Goal: Transaction & Acquisition: Register for event/course

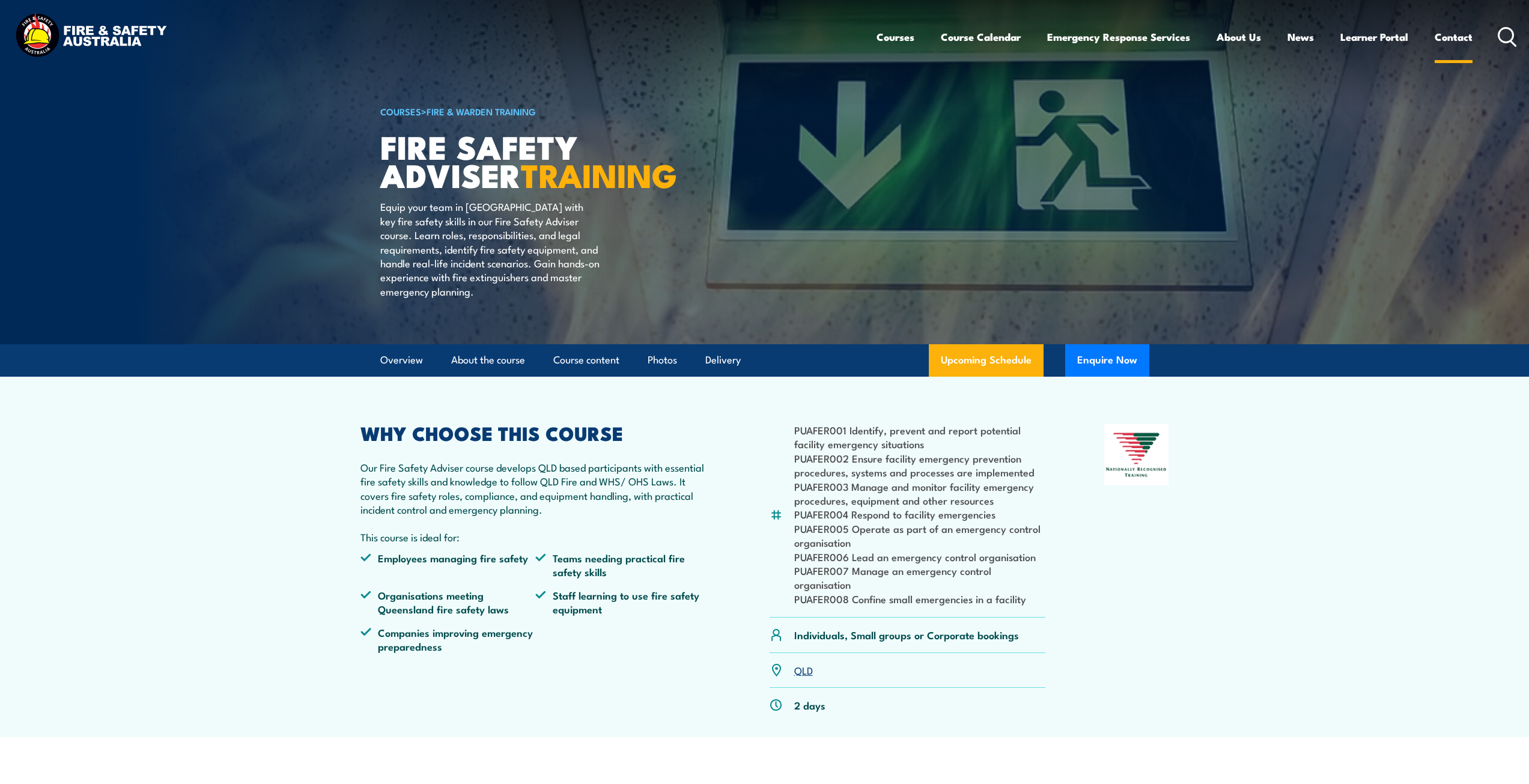
click at [1452, 33] on link "Contact" at bounding box center [1453, 37] width 38 height 32
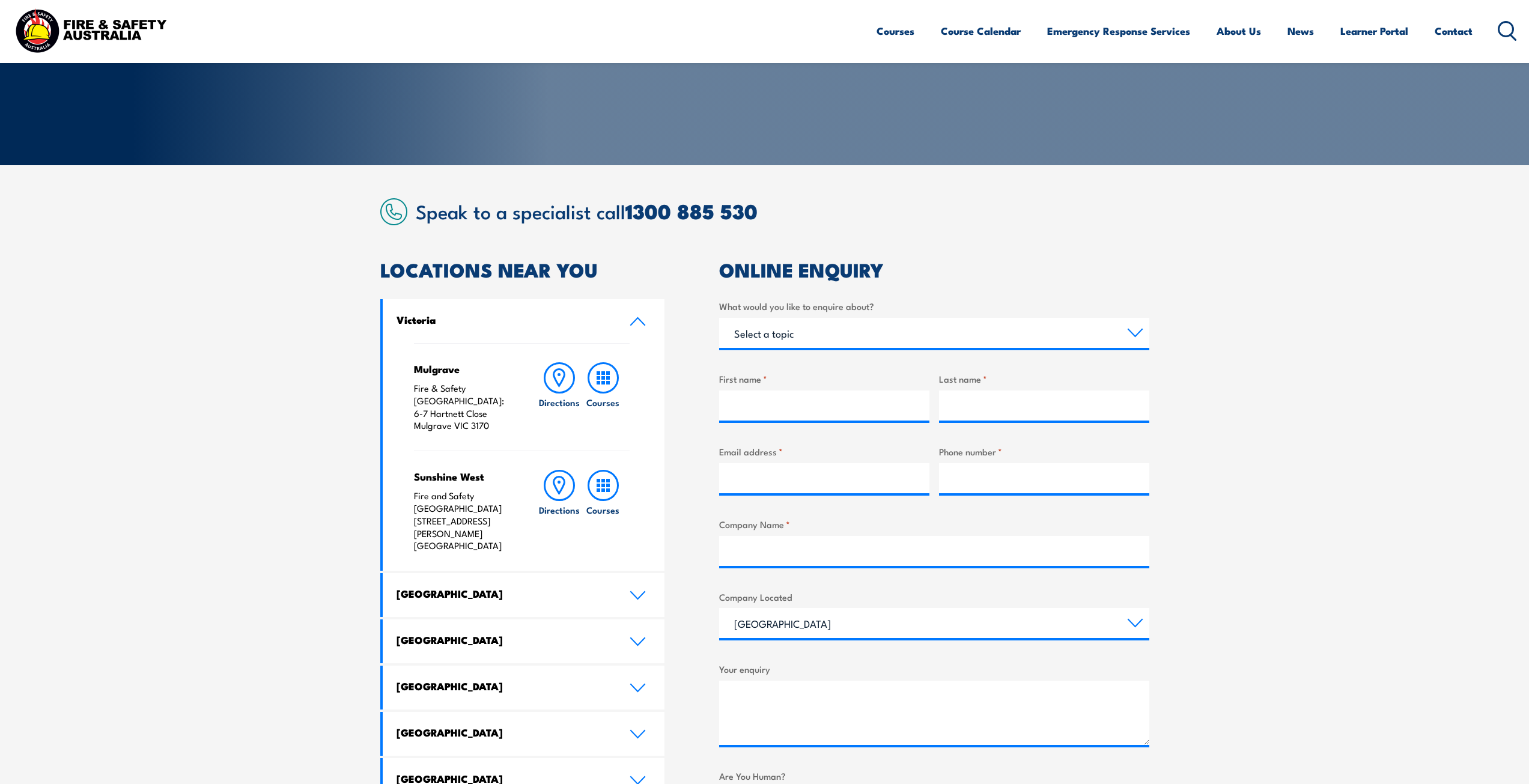
scroll to position [180, 0]
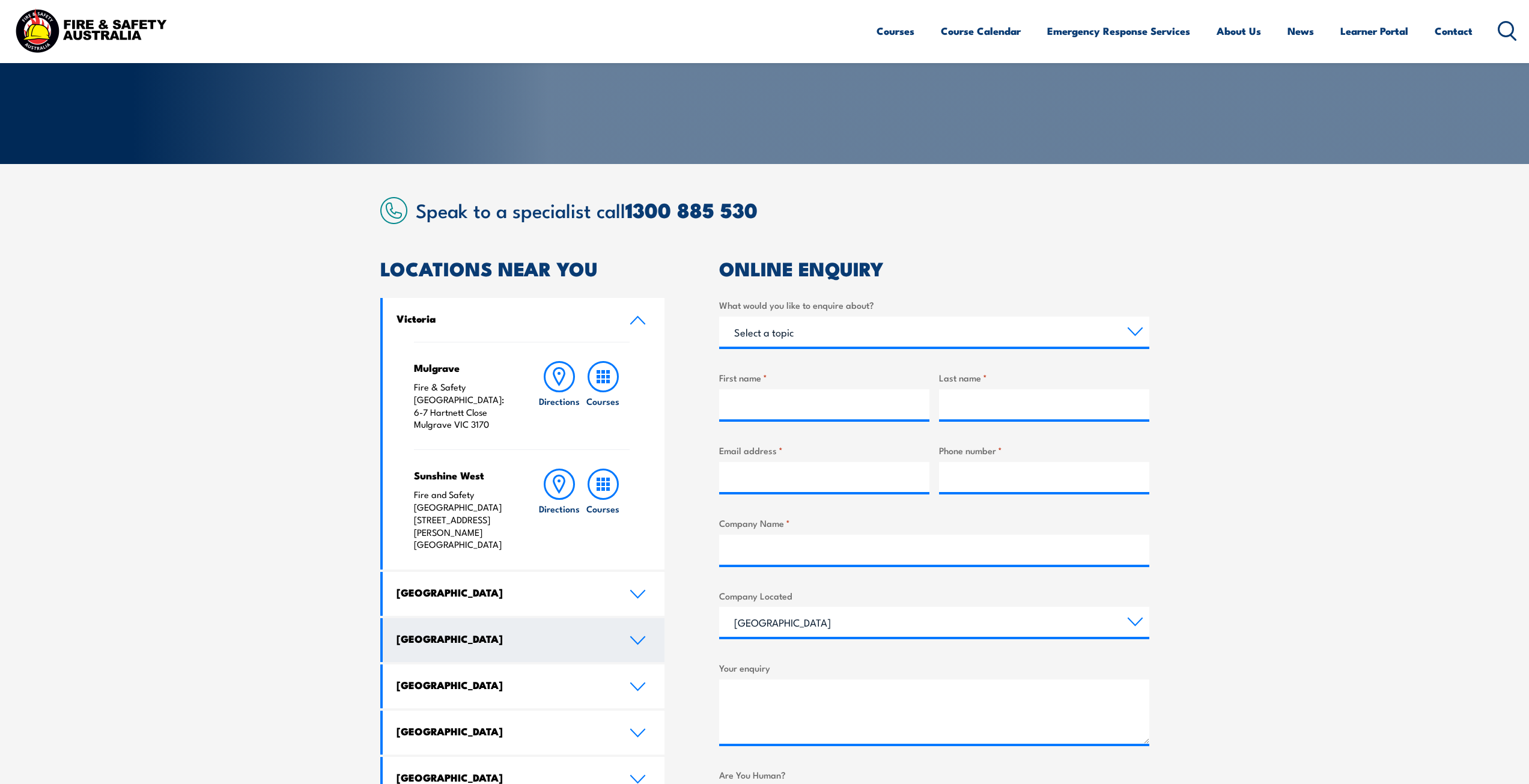
click at [633, 636] on icon at bounding box center [638, 640] width 16 height 10
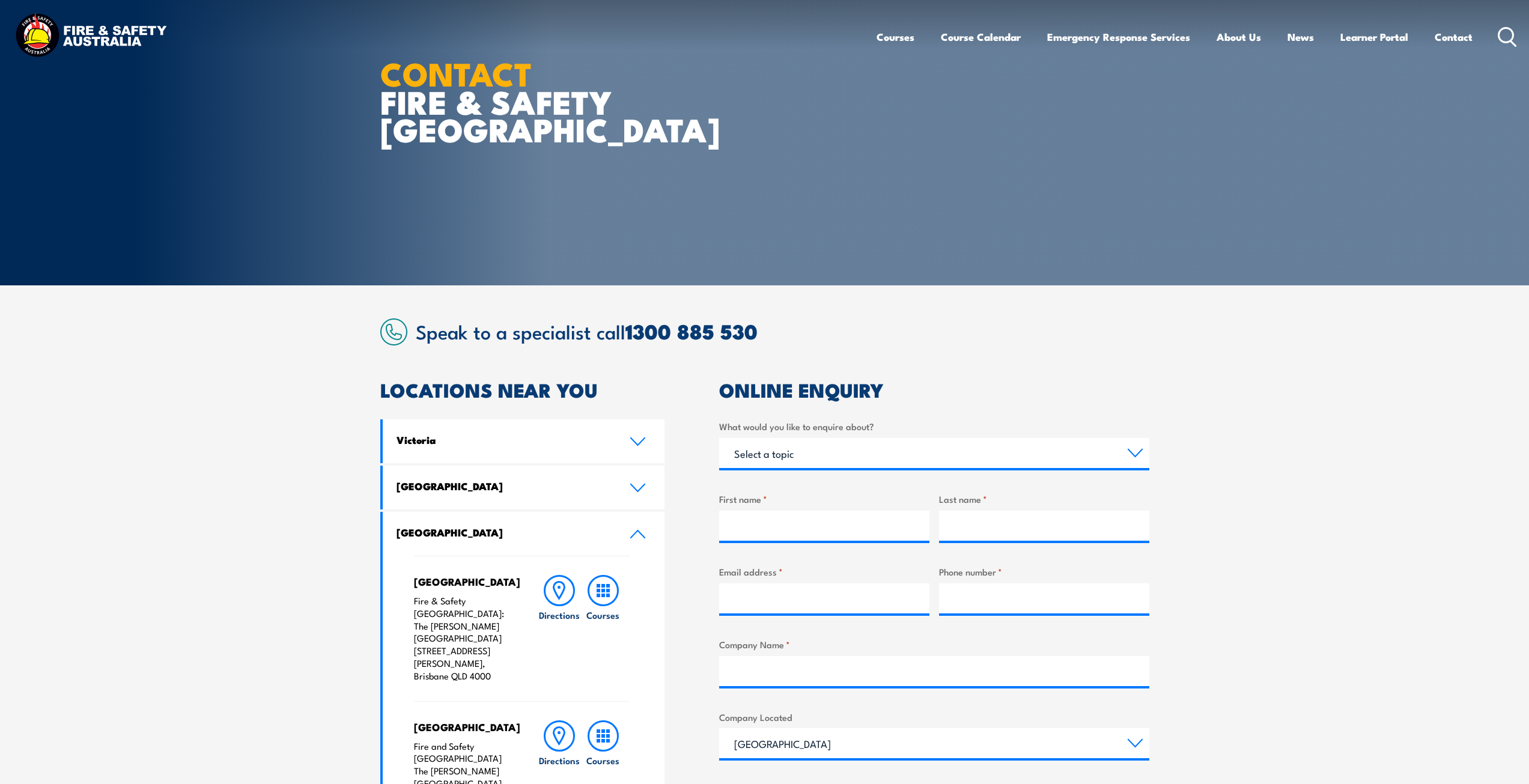
scroll to position [0, 0]
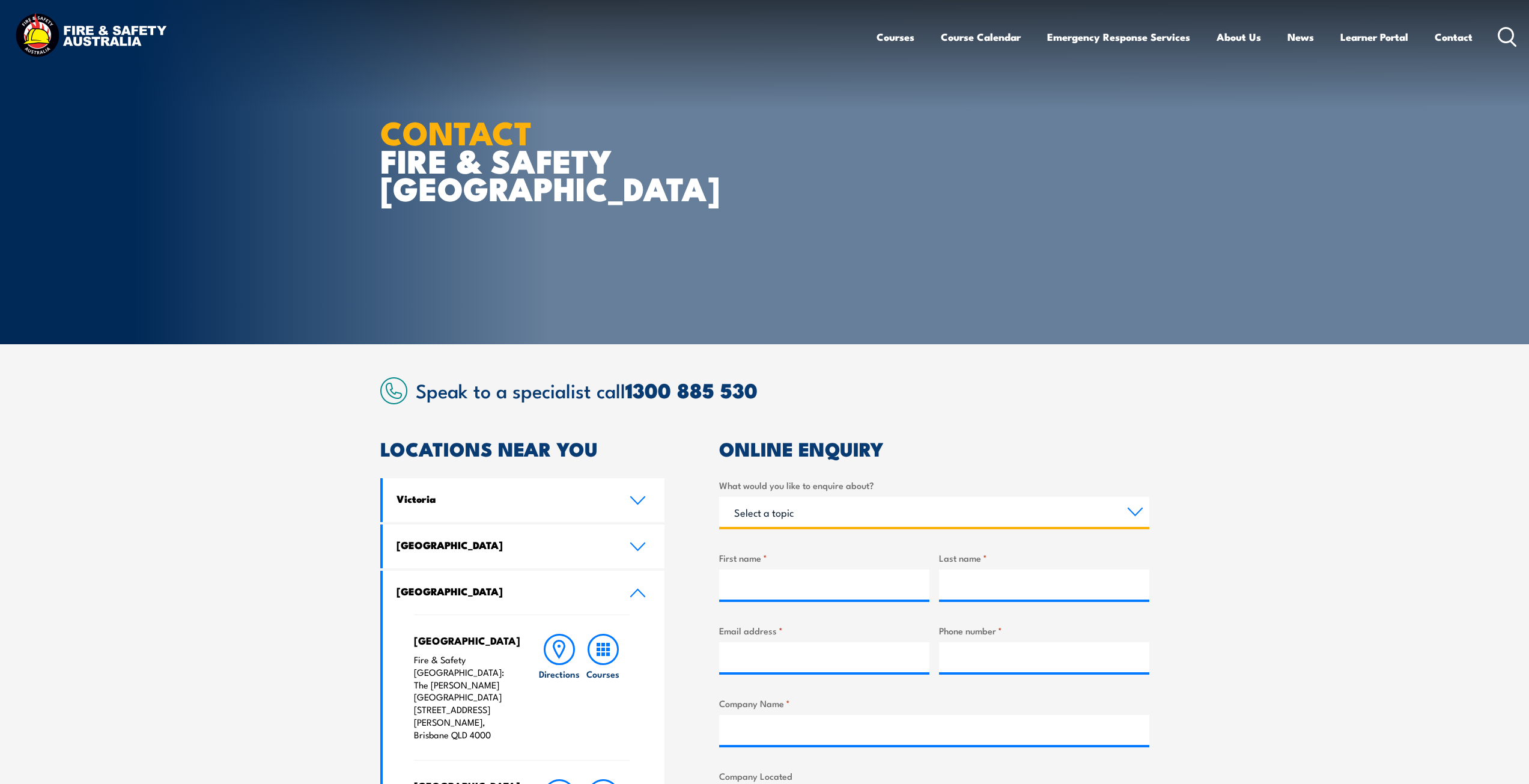
click at [1140, 512] on select "Select a topic Training Emergency Response Services General Enquiry" at bounding box center [935, 511] width 431 height 30
select select "Emergency Response Services"
click at [720, 497] on select "Select a topic Training Emergency Response Services General Enquiry" at bounding box center [935, 511] width 431 height 30
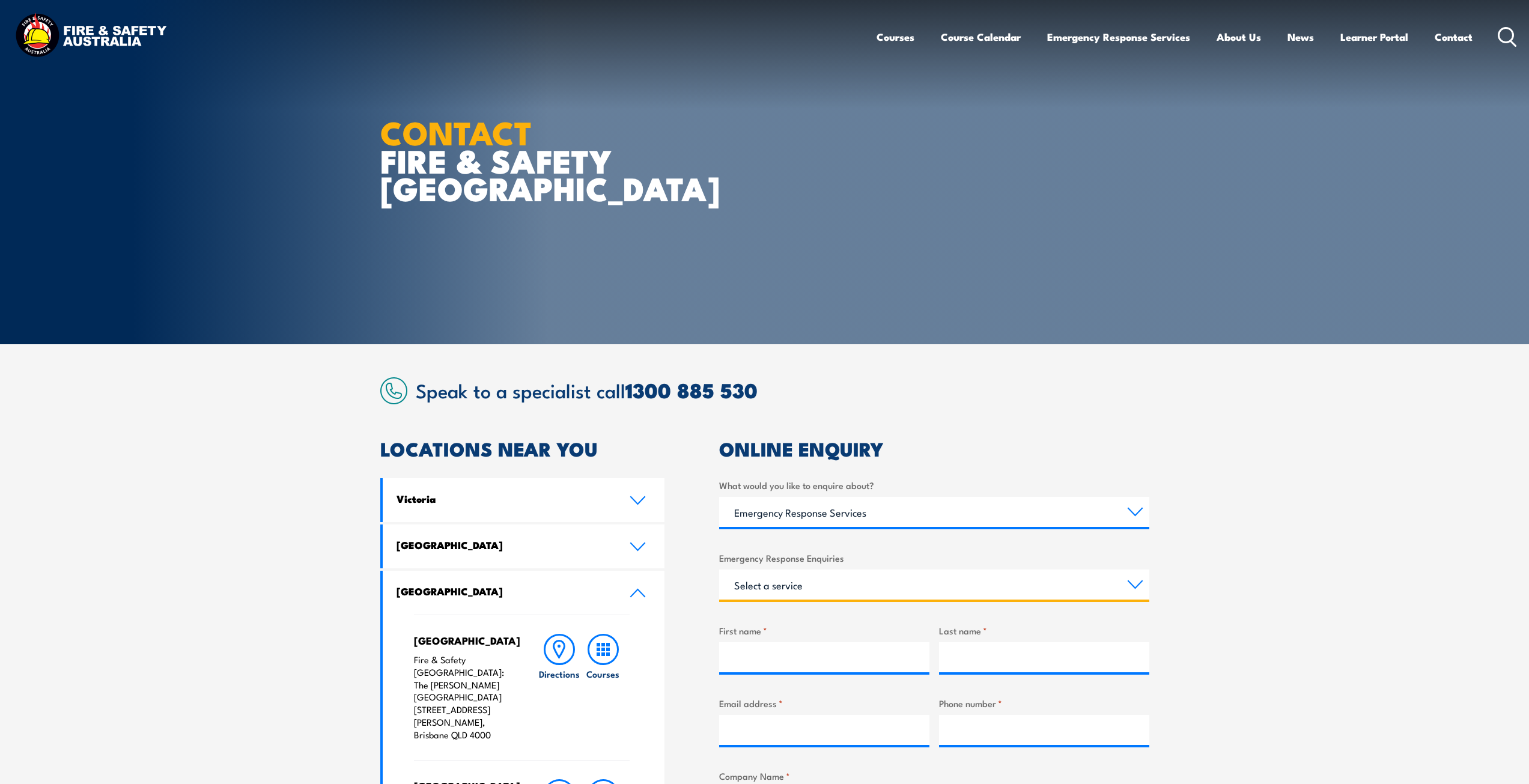
click at [1133, 583] on select "Select a service Emergency Response Solutions Paramedic & Medical Solutions Ind…" at bounding box center [935, 584] width 431 height 30
select select "Safety Advisers"
click at [720, 569] on select "Select a service Emergency Response Solutions Paramedic & Medical Solutions Ind…" at bounding box center [935, 584] width 431 height 30
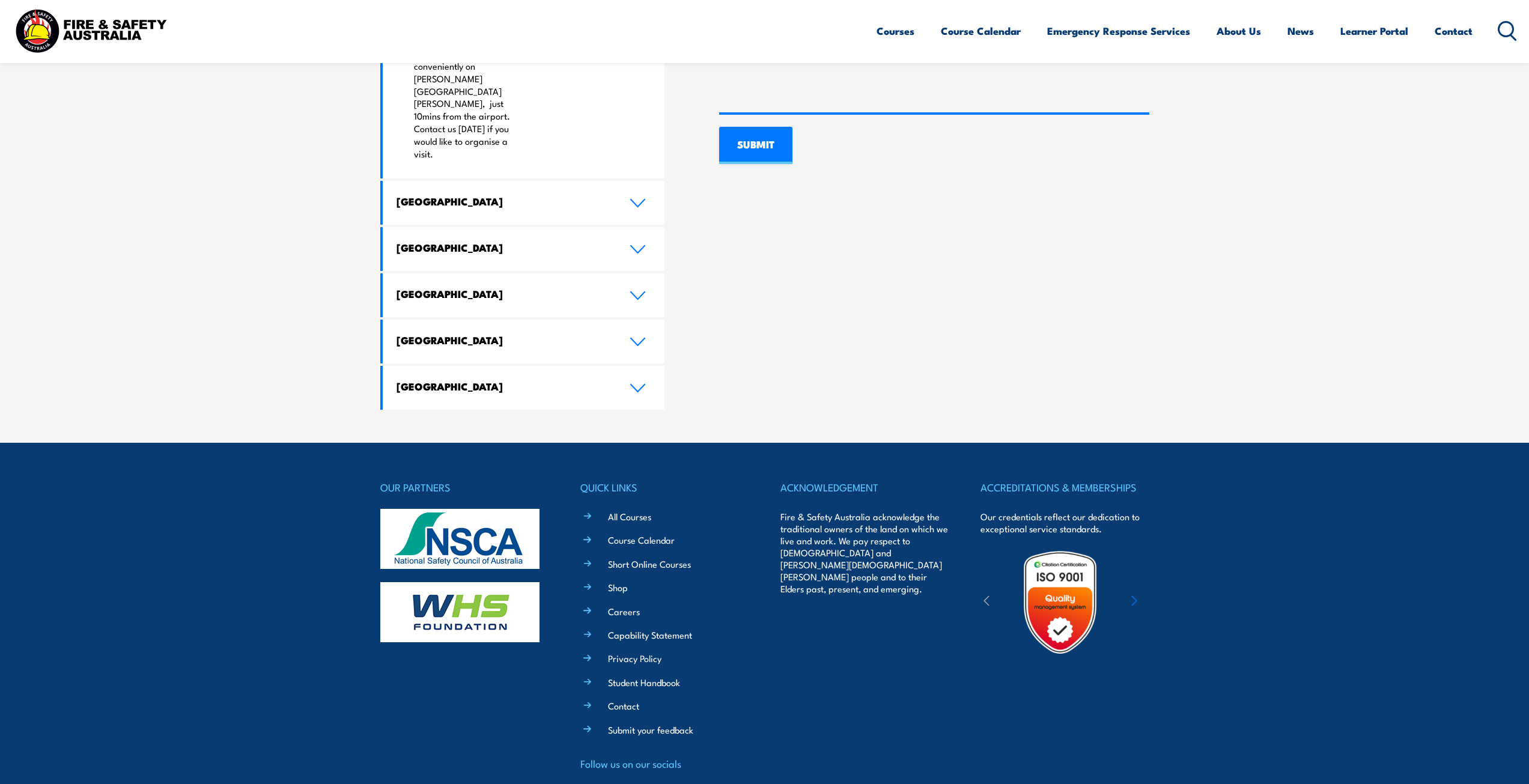
scroll to position [978, 0]
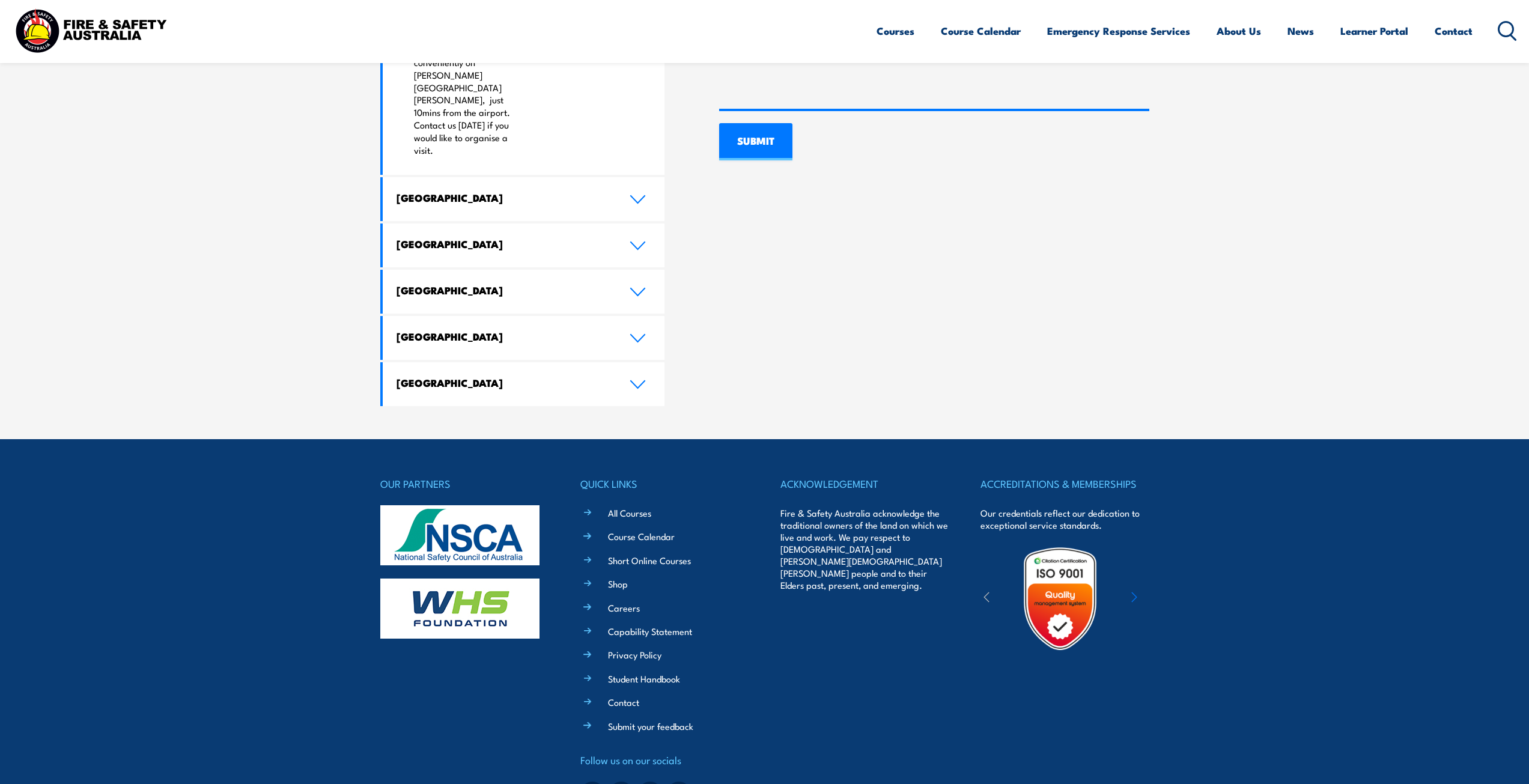
click at [598, 694] on li "Contact" at bounding box center [673, 701] width 151 height 13
click at [635, 695] on link "Contact" at bounding box center [623, 701] width 31 height 13
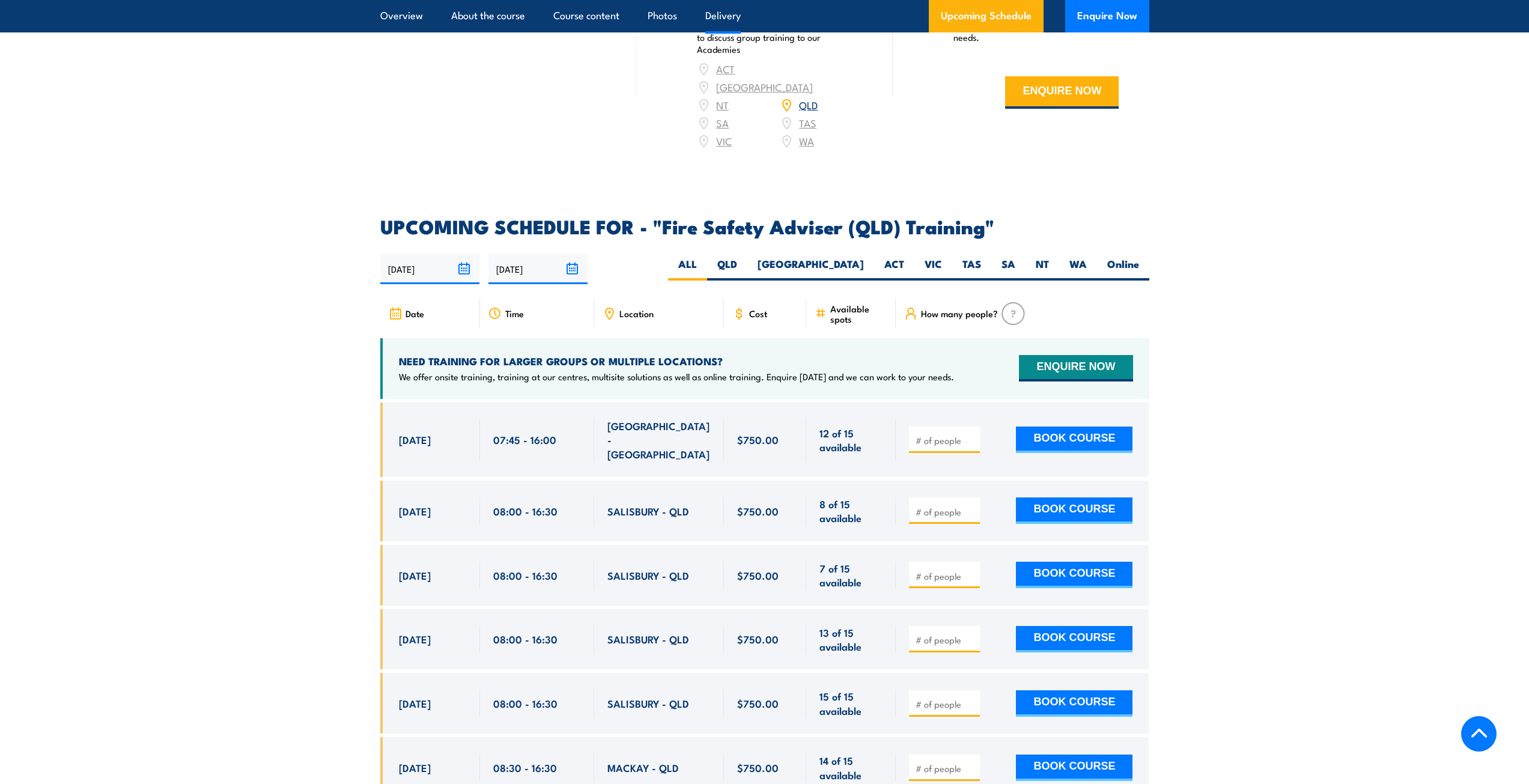
scroll to position [1742, 0]
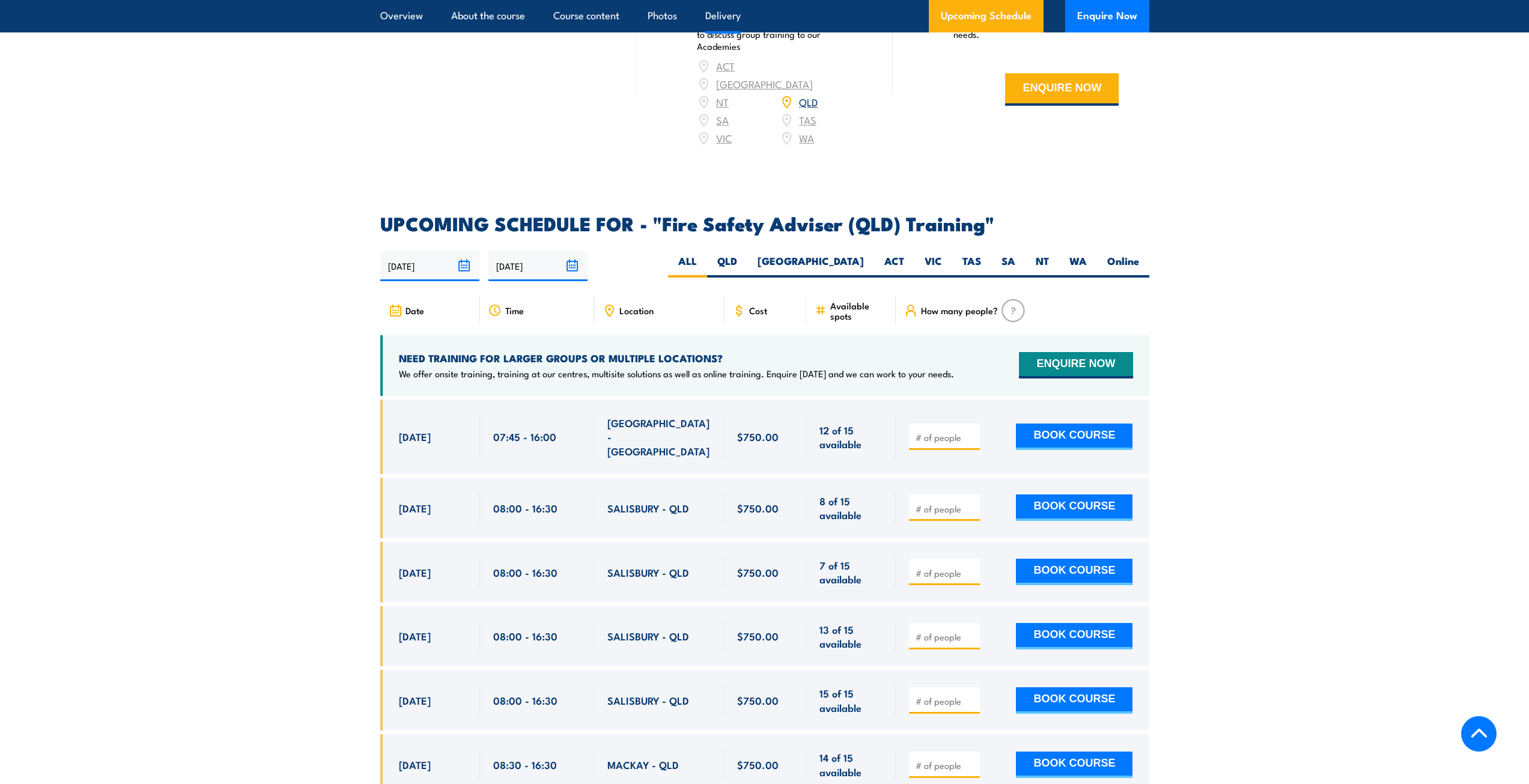
click at [958, 443] on input "number" at bounding box center [945, 437] width 60 height 12
type input "1"
click at [973, 435] on input "1" at bounding box center [945, 437] width 60 height 12
click at [1063, 433] on button "BOOK COURSE" at bounding box center [1074, 436] width 117 height 26
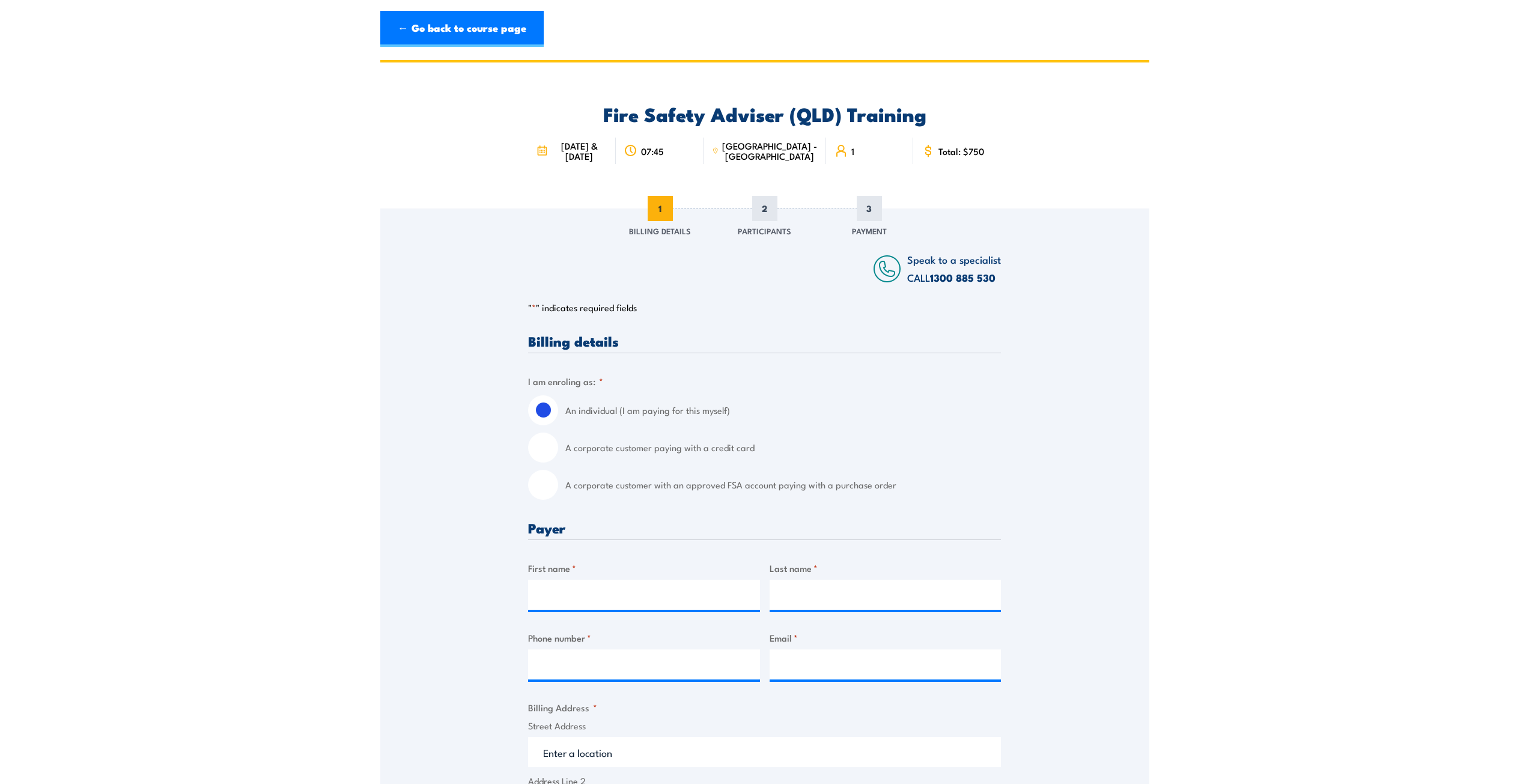
click at [546, 450] on input "A corporate customer paying with a credit card" at bounding box center [542, 447] width 30 height 30
radio input "true"
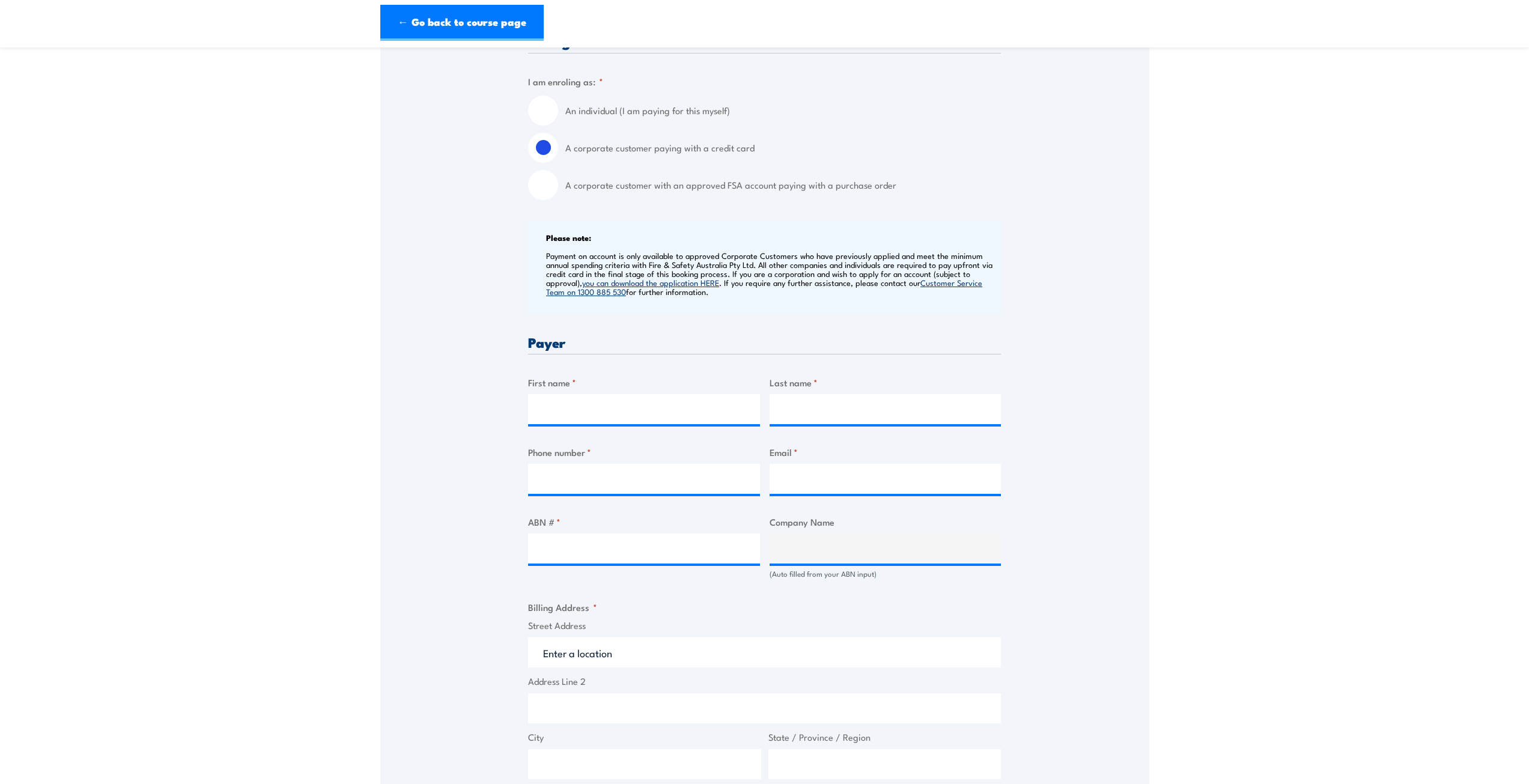
scroll to position [301, 0]
click at [656, 410] on input "First name *" at bounding box center [644, 408] width 232 height 30
type input "[PERSON_NAME]"
type input "0429127929"
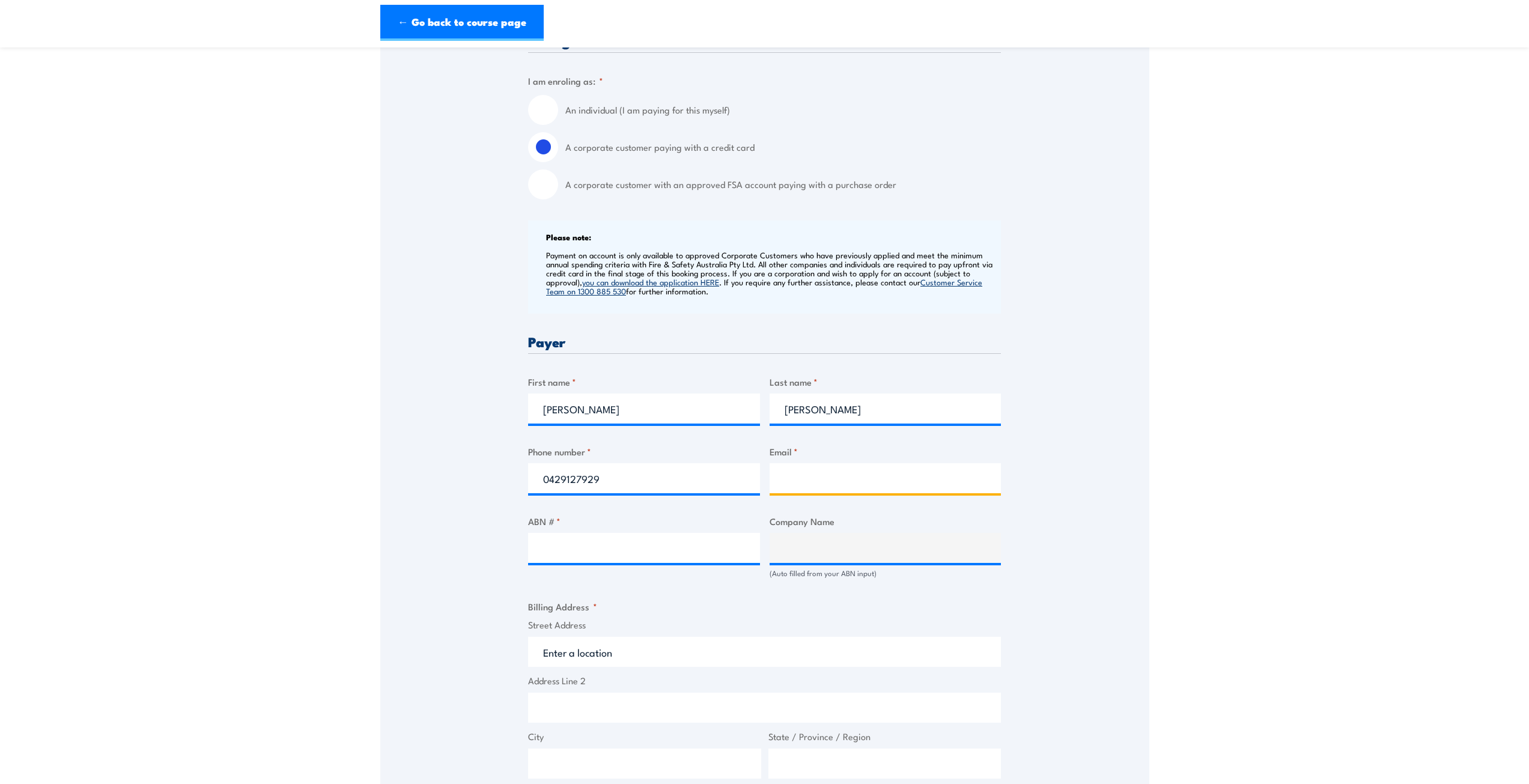
click at [827, 485] on input "Email *" at bounding box center [885, 478] width 232 height 30
type input "[EMAIL_ADDRESS][DOMAIN_NAME]"
click at [638, 547] on input "ABN # *" at bounding box center [644, 547] width 232 height 30
click at [568, 548] on input "ABN # *" at bounding box center [644, 547] width 232 height 30
paste input "96 158 170 506"
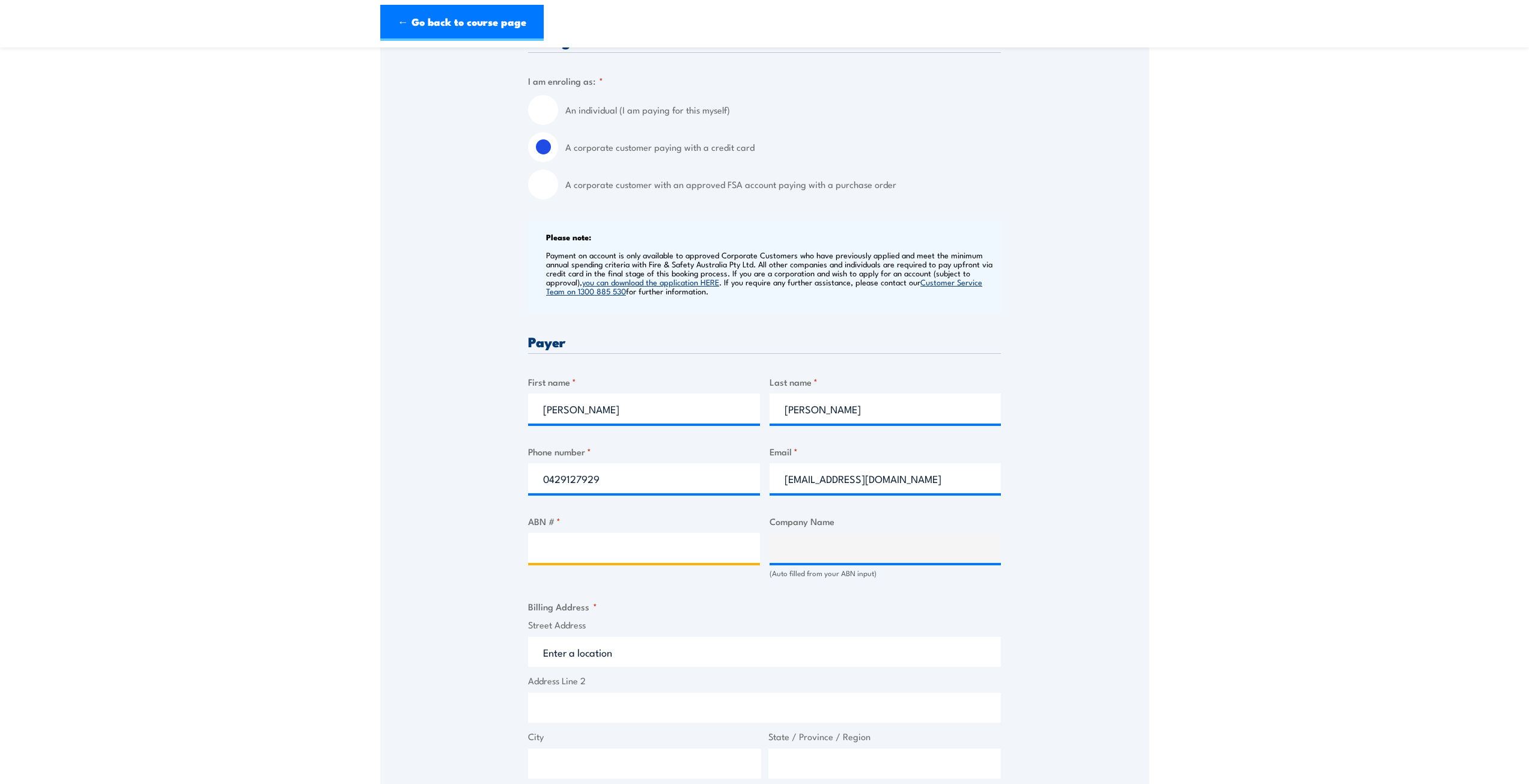
type input "96 158 170 506"
type input "SOLINDO PTY LTD"
type input "96 158 170 506"
click at [646, 649] on input "Street Address" at bounding box center [764, 657] width 473 height 30
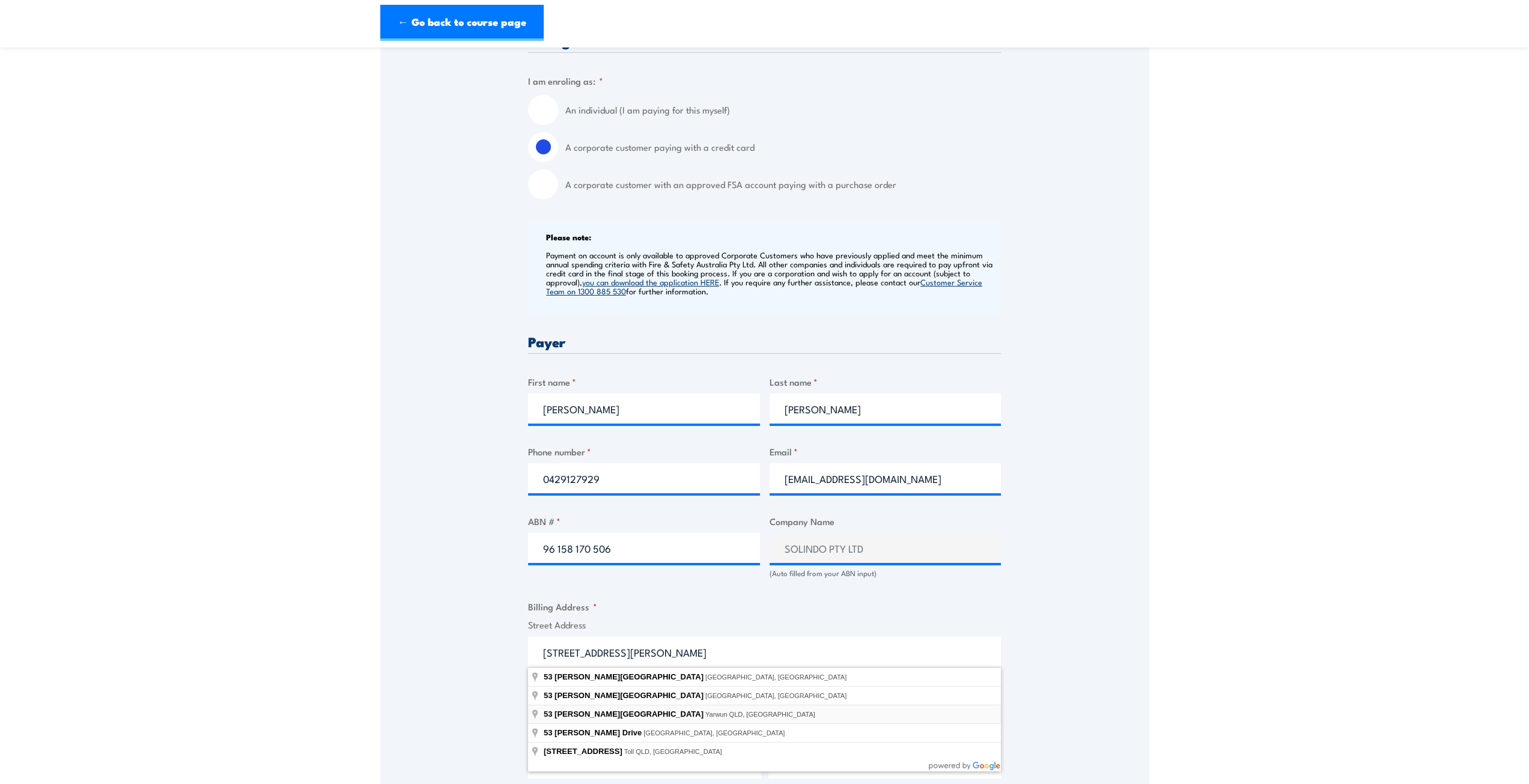
type input "[STREET_ADDRESS][PERSON_NAME]"
type input "Yarwun"
type input "[GEOGRAPHIC_DATA]"
type input "4694"
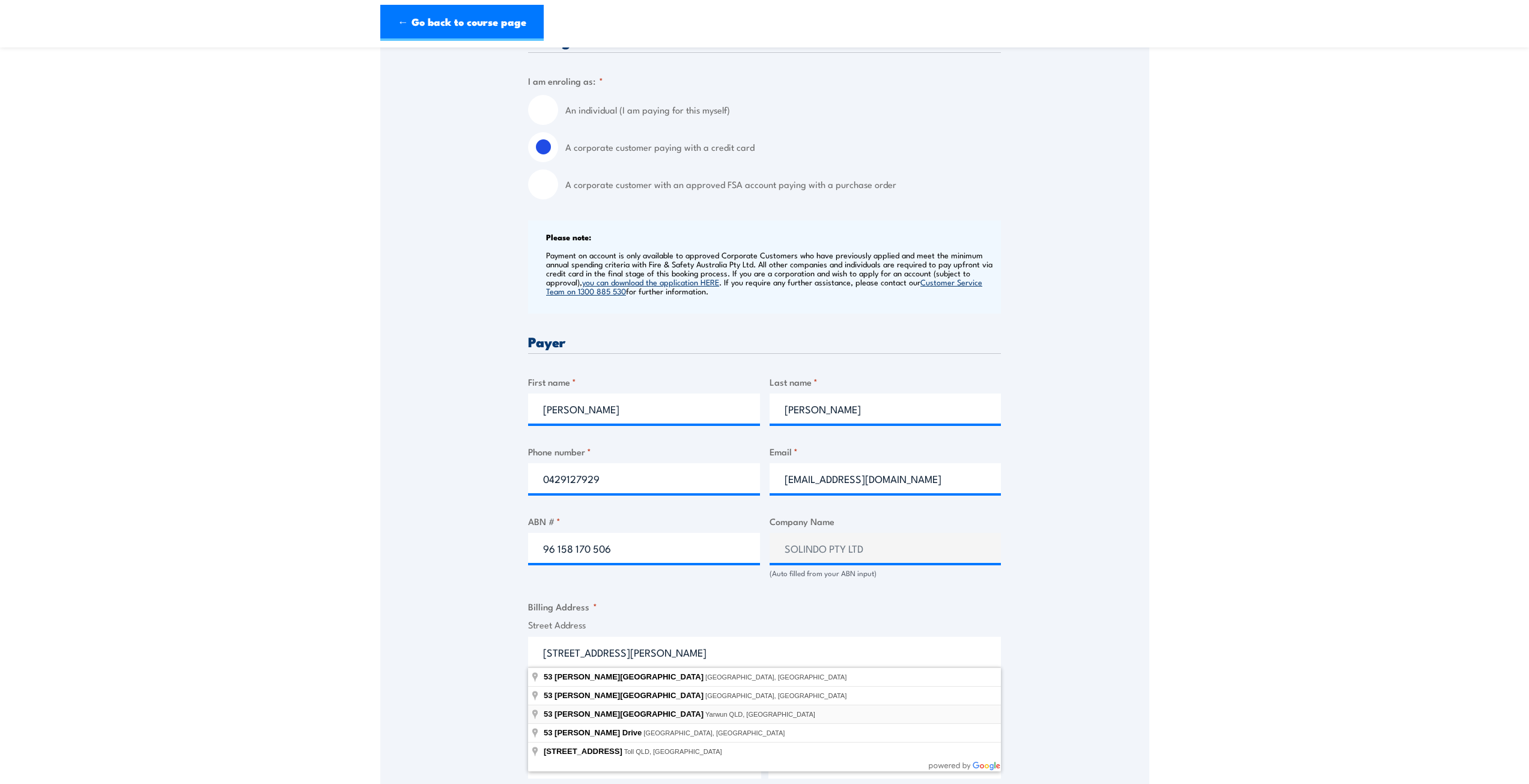
select select "[GEOGRAPHIC_DATA]"
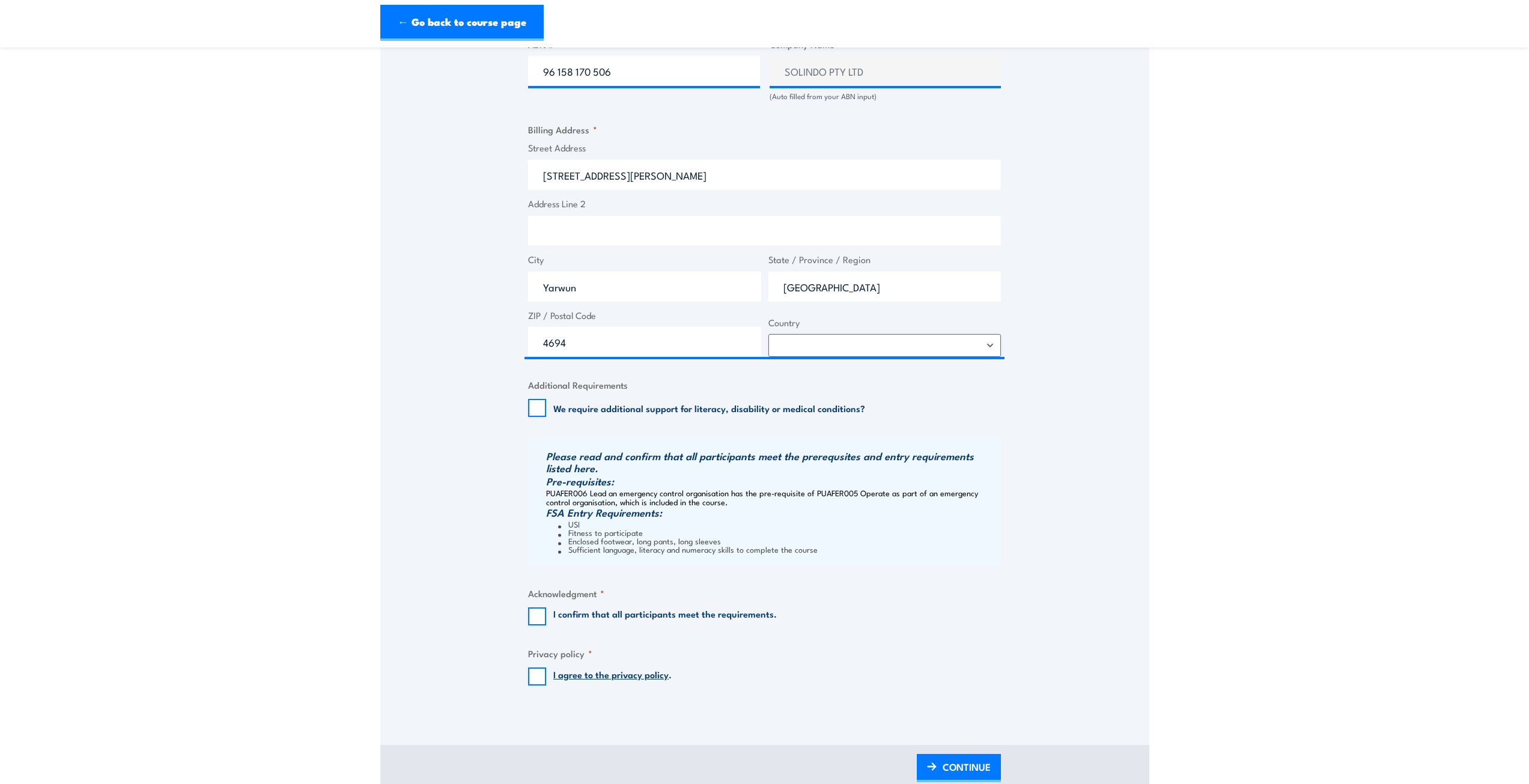
scroll to position [781, 0]
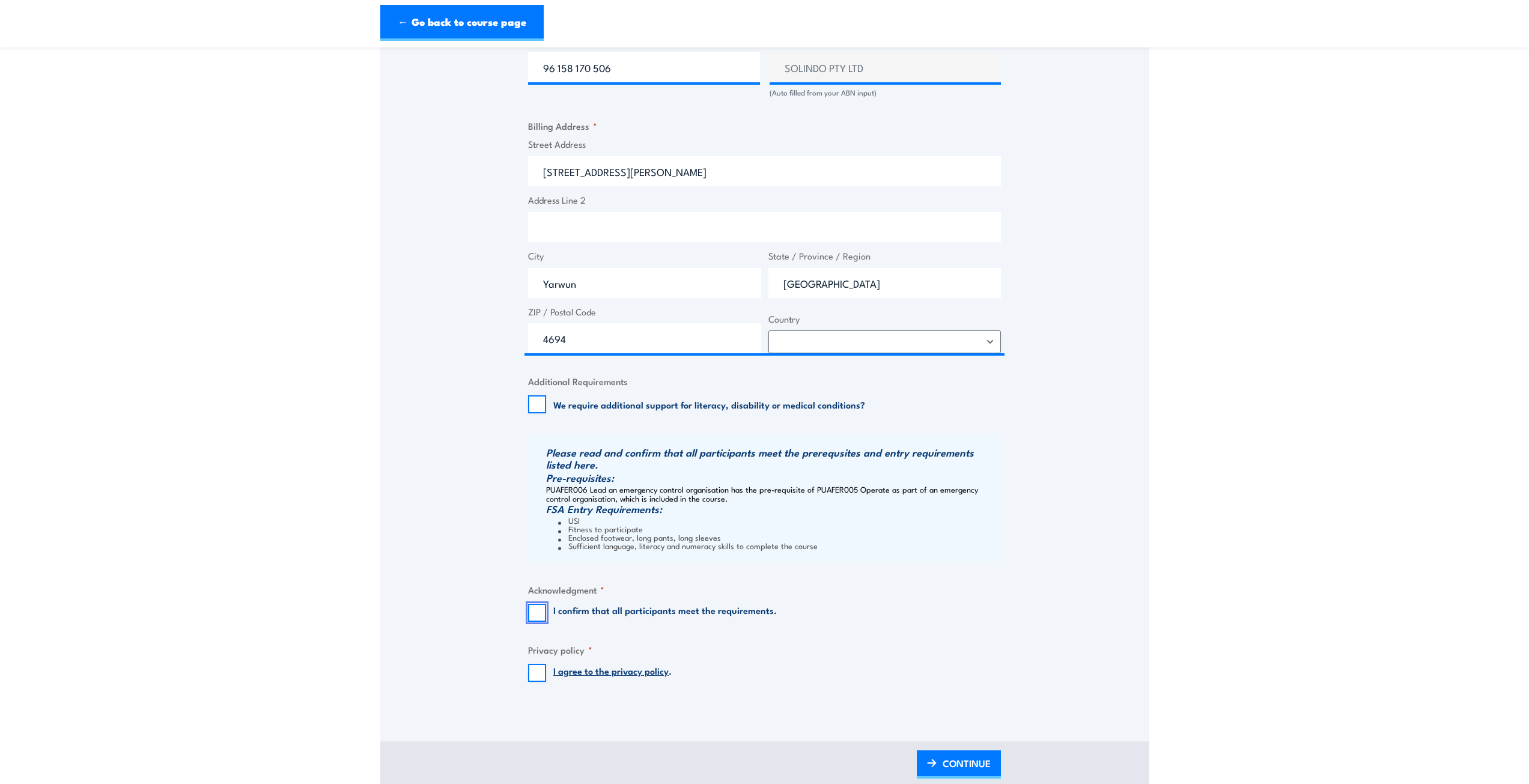
click at [540, 613] on input "I confirm that all participants meet the requirements." at bounding box center [537, 613] width 18 height 18
checkbox input "true"
click at [538, 671] on input "I agree to the privacy policy ." at bounding box center [537, 672] width 18 height 18
checkbox input "true"
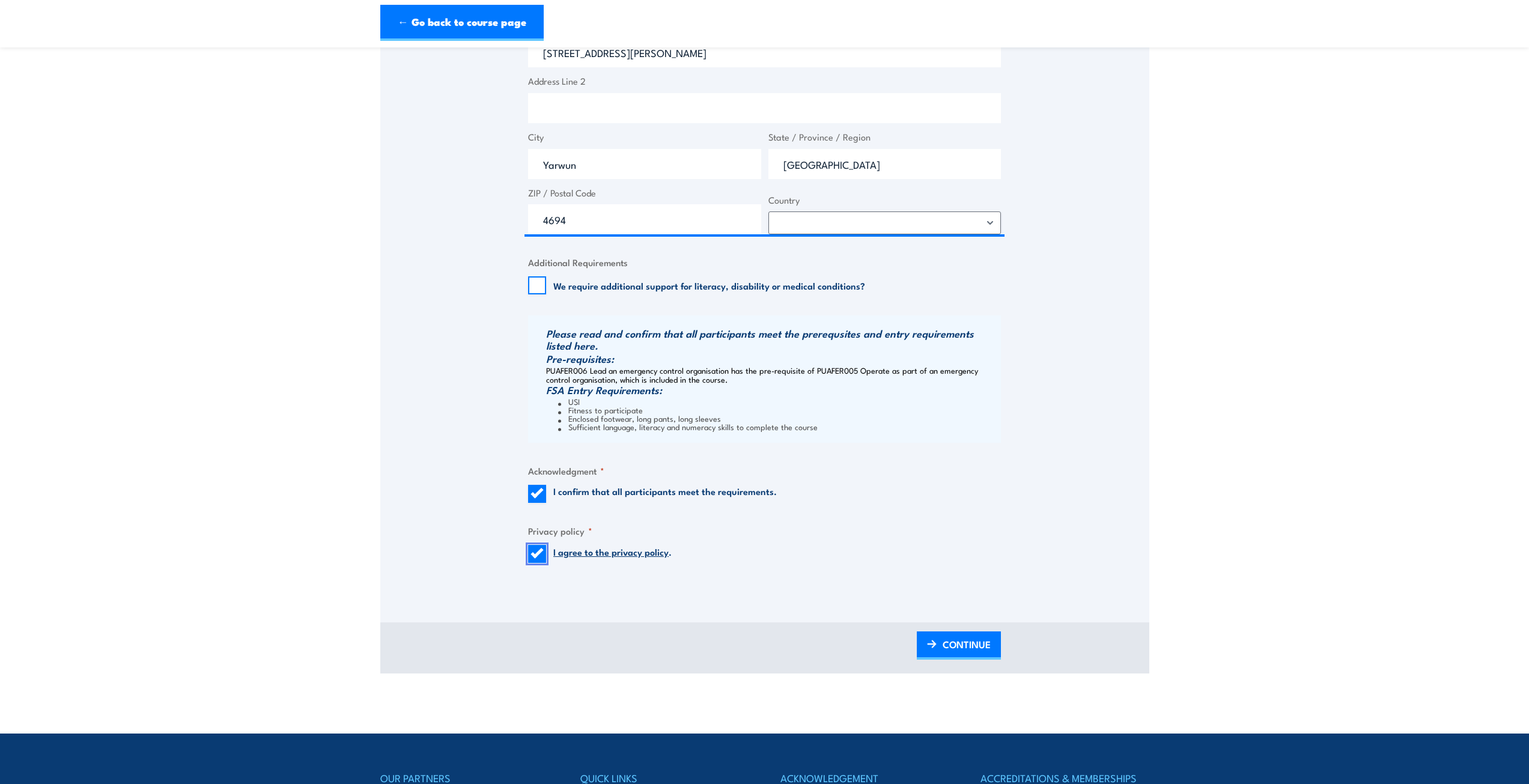
scroll to position [902, 0]
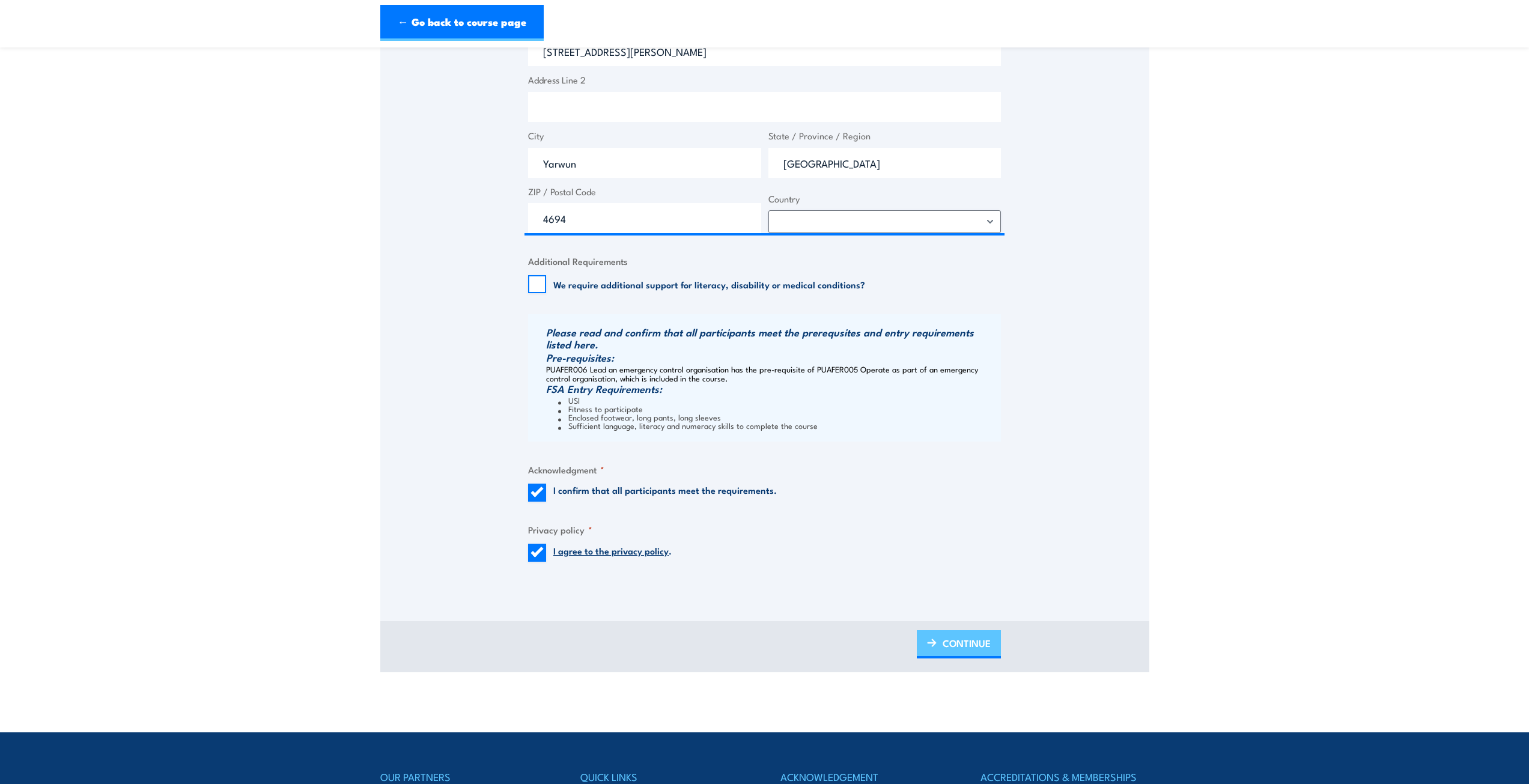
click at [949, 644] on span "CONTINUE" at bounding box center [967, 642] width 48 height 32
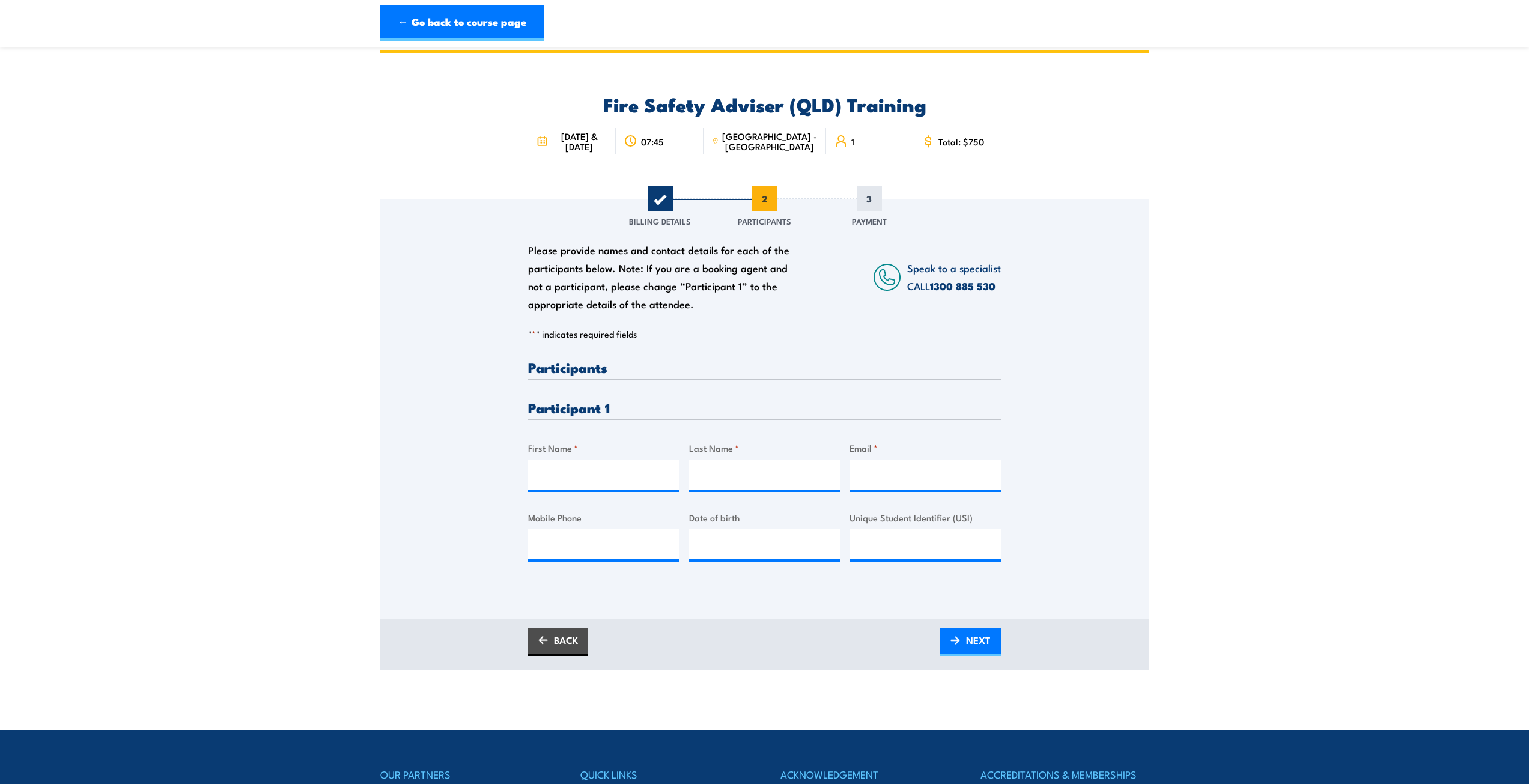
scroll to position [0, 0]
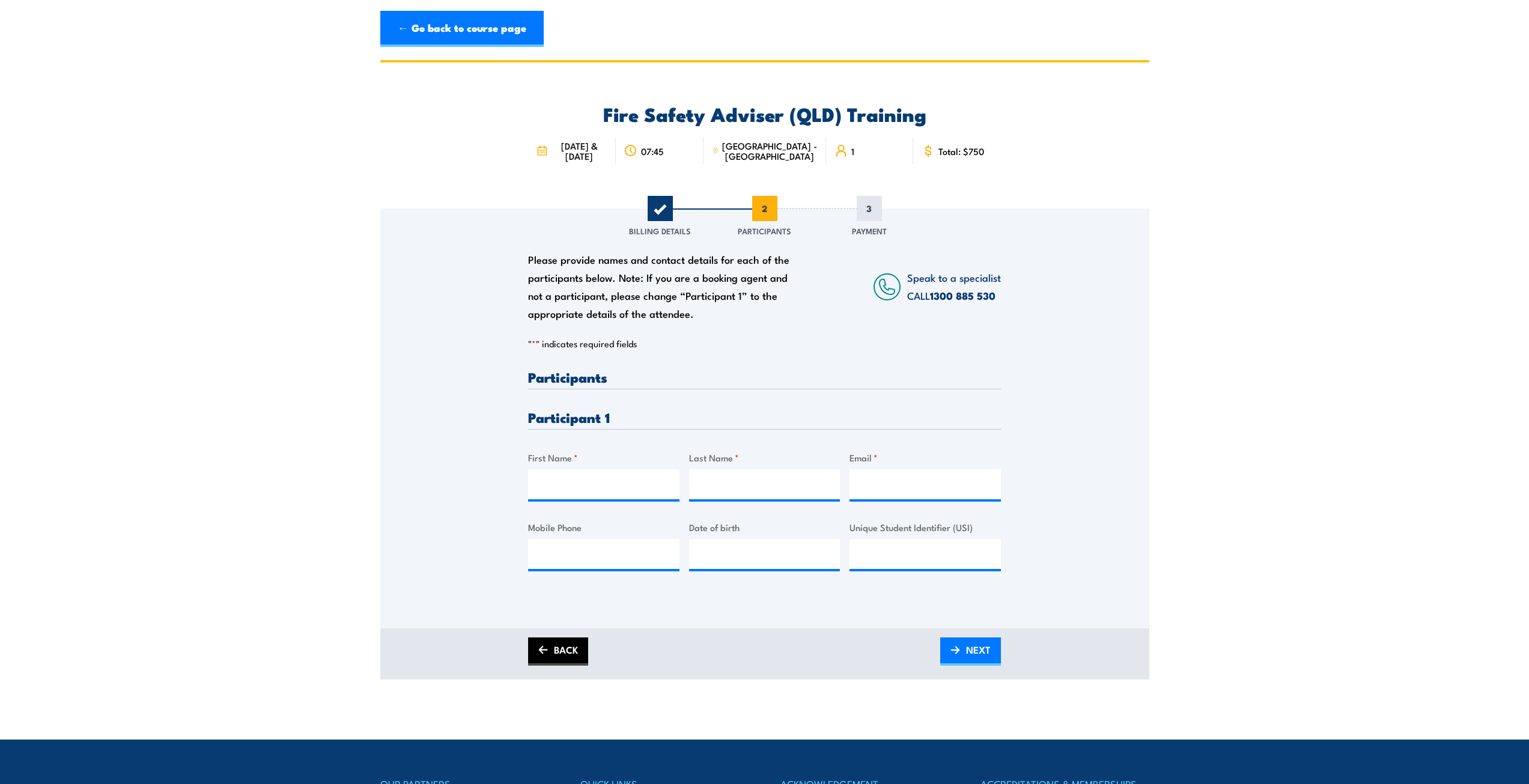
click at [563, 655] on link "BACK" at bounding box center [558, 651] width 60 height 28
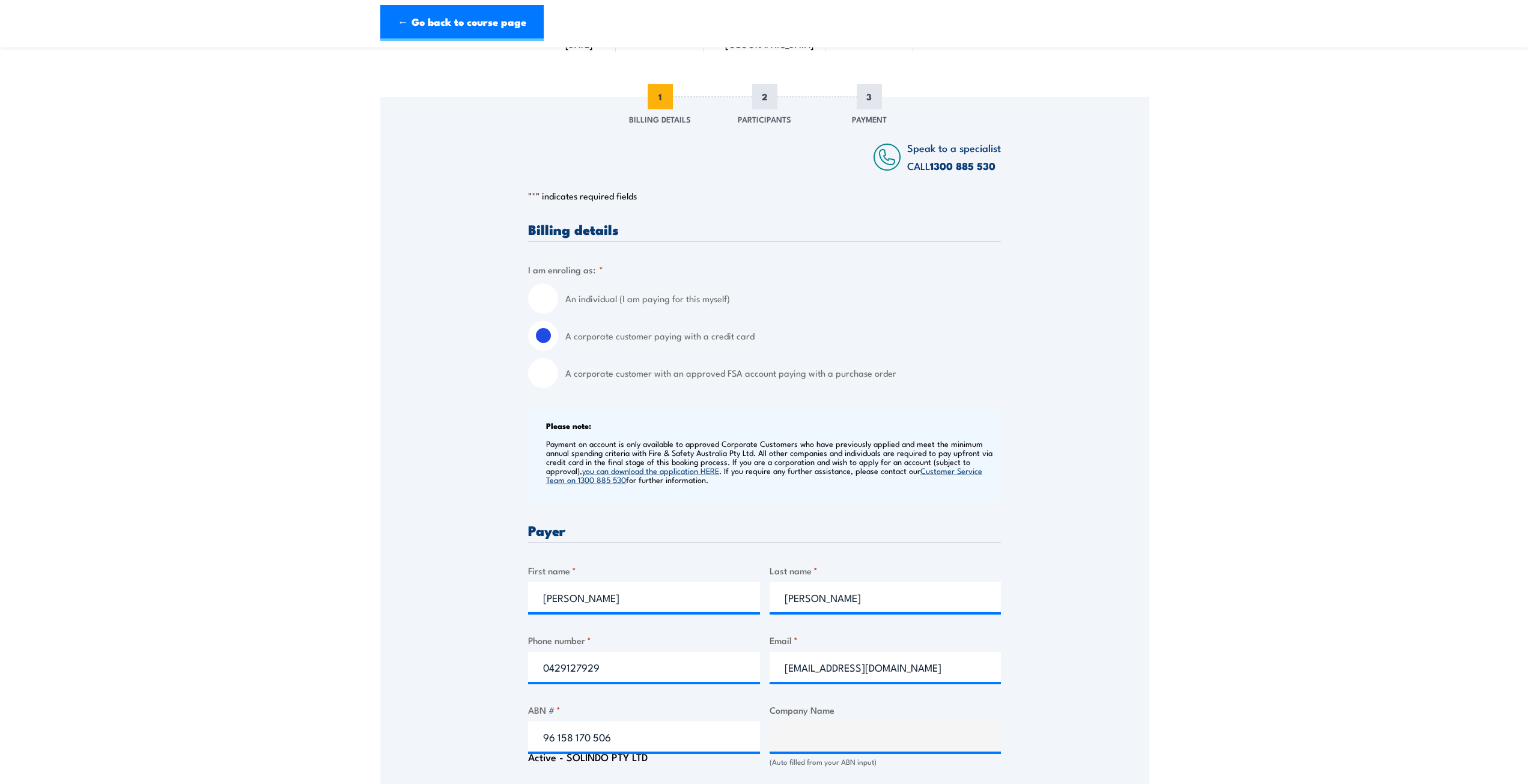
scroll to position [120, 0]
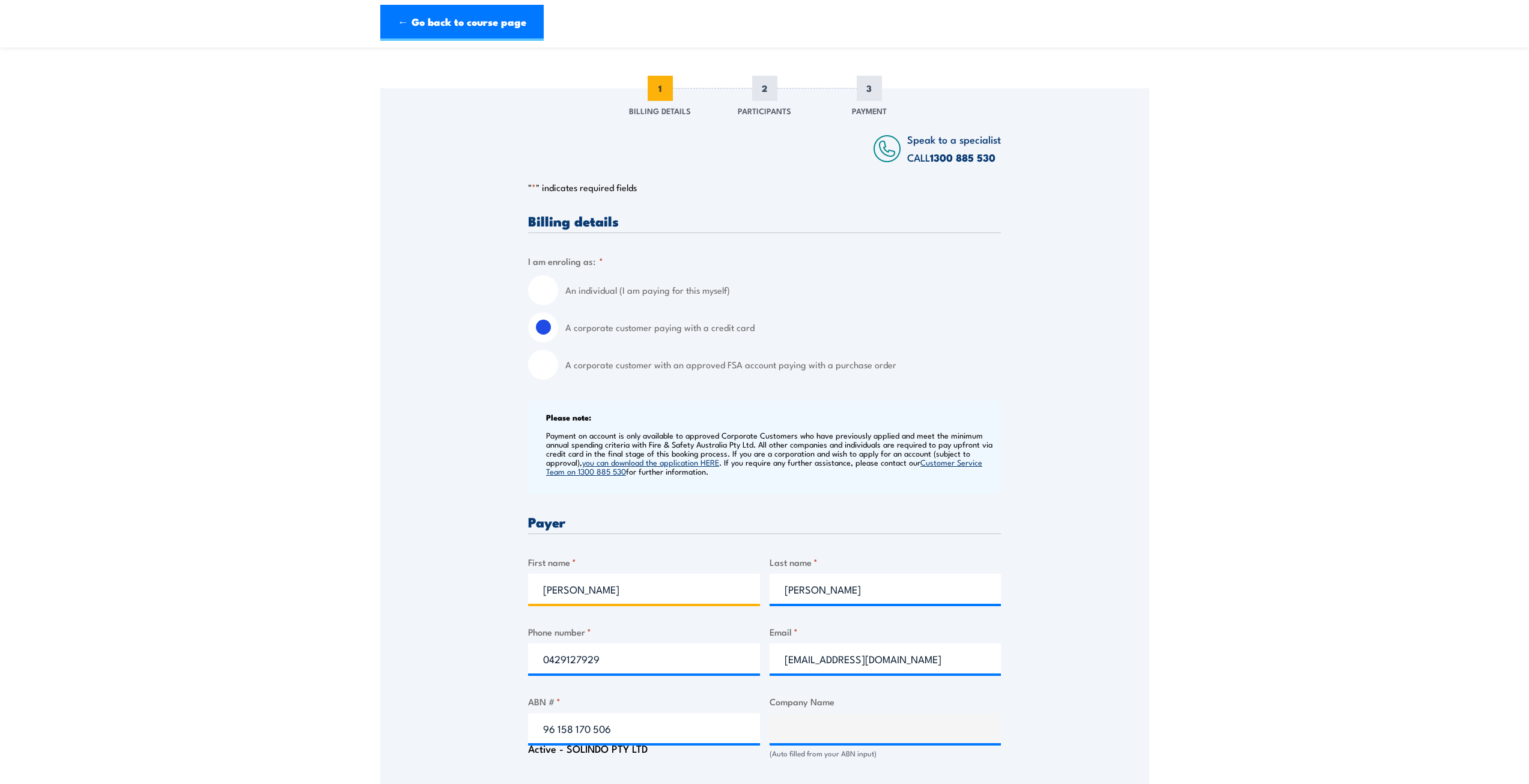
drag, startPoint x: 592, startPoint y: 591, endPoint x: 497, endPoint y: 594, distance: 95.0
click at [497, 594] on div "Speak to a specialist CALL [PHONE_NUMBER] CALL [PHONE_NUMBER] " * " indicates r…" at bounding box center [765, 728] width 769 height 1280
type input "[PERSON_NAME]"
type input "0439434953"
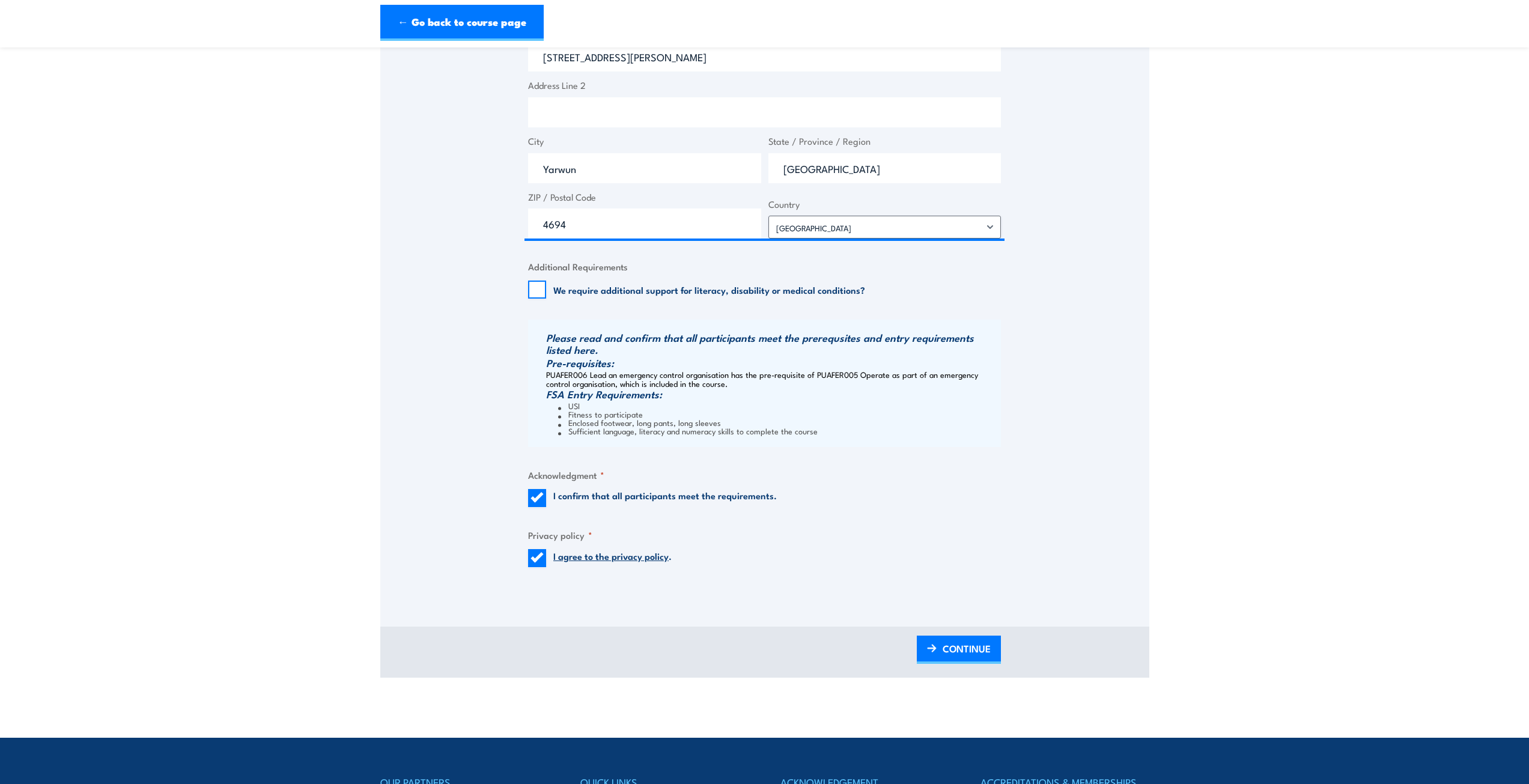
scroll to position [902, 0]
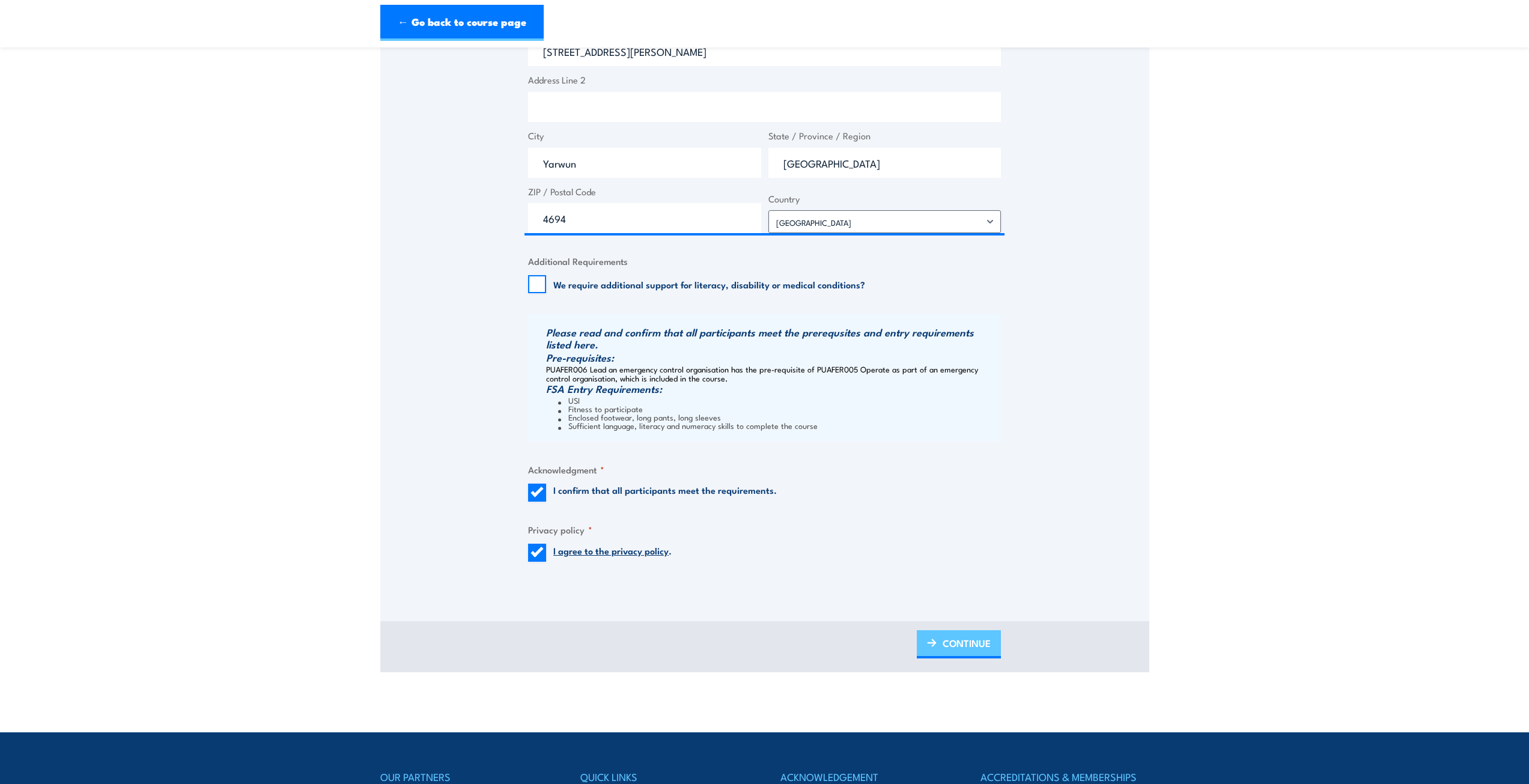
type input "[EMAIL_ADDRESS][DOMAIN_NAME]"
click at [965, 644] on span "CONTINUE" at bounding box center [967, 642] width 48 height 32
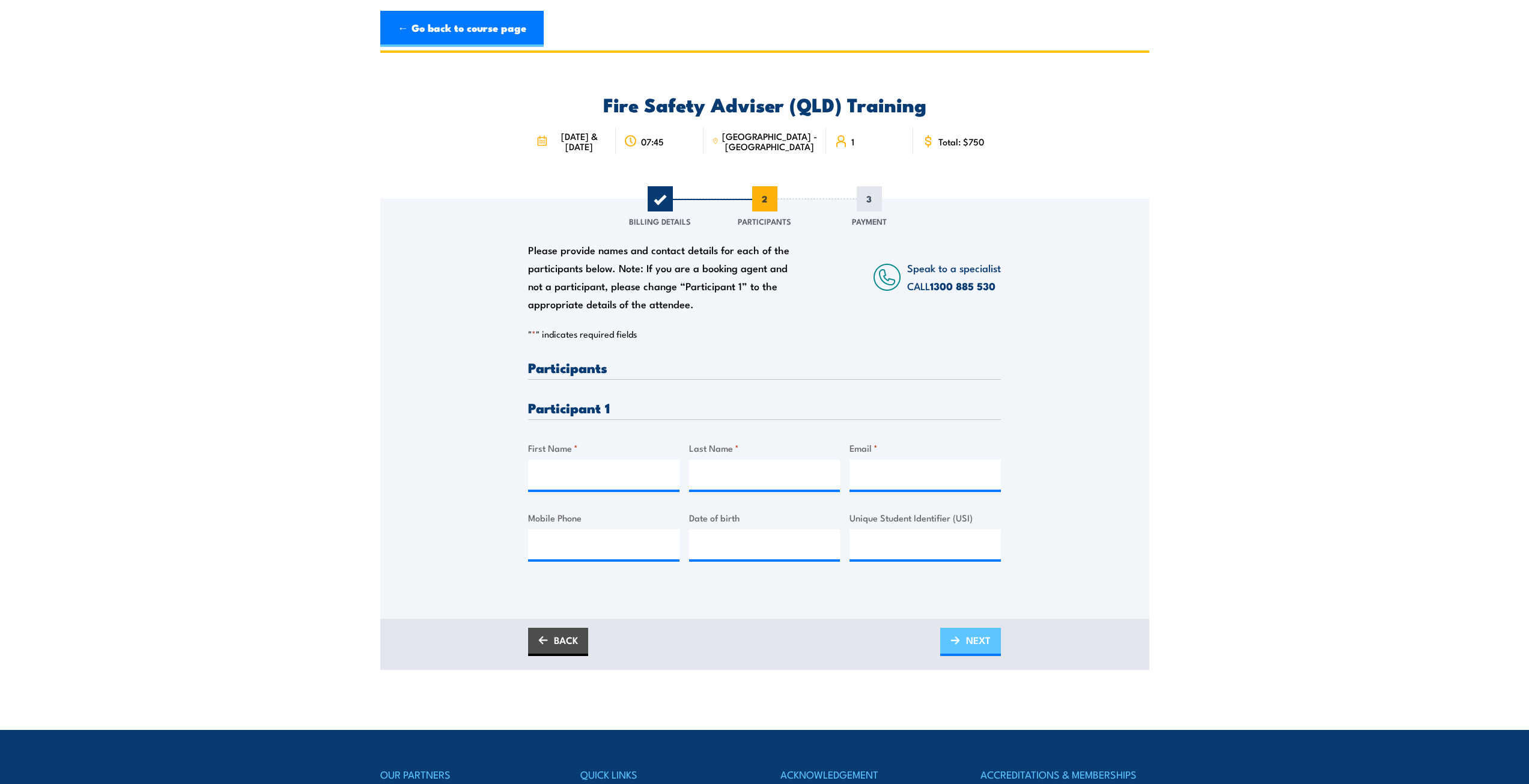
scroll to position [0, 0]
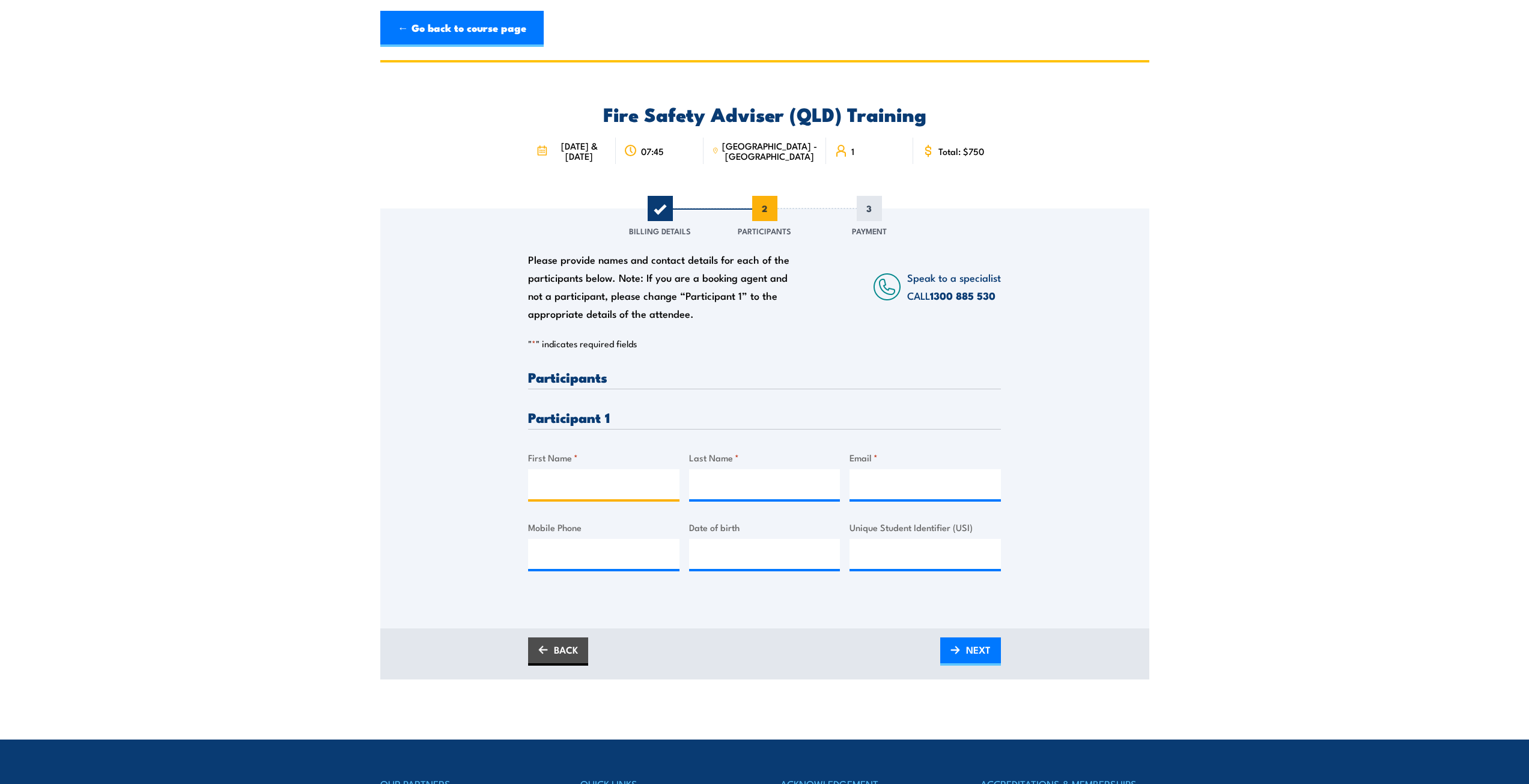
click at [586, 483] on input "First Name *" at bounding box center [603, 483] width 151 height 30
type input "[PERSON_NAME]"
type input "[EMAIL_ADDRESS][DOMAIN_NAME]"
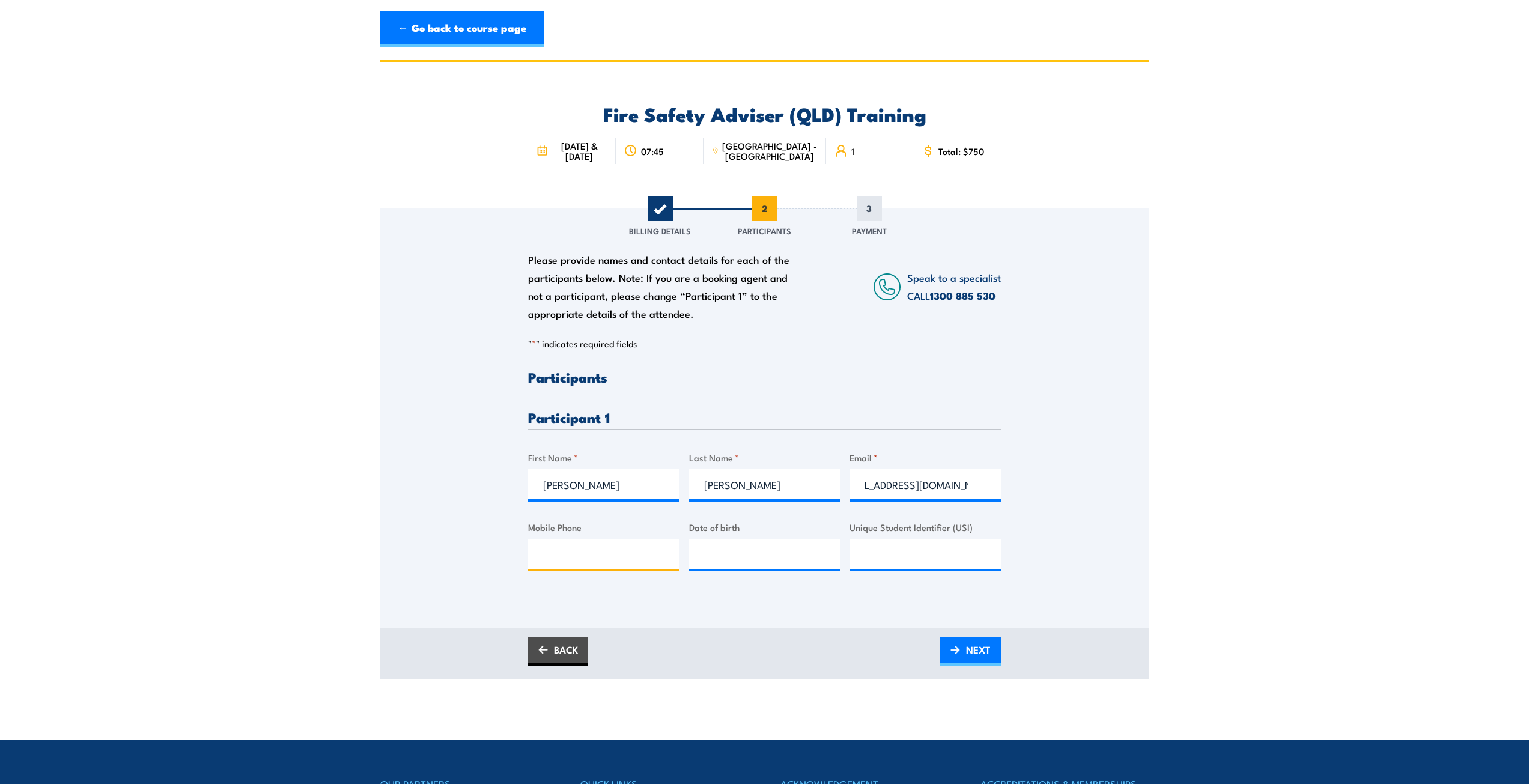
scroll to position [0, 0]
click at [565, 557] on input "Mobile Phone" at bounding box center [603, 553] width 151 height 30
type input "4029204282"
type input "__/__/____"
click at [737, 553] on input "__/__/____" at bounding box center [764, 553] width 151 height 30
